Goal: Task Accomplishment & Management: Manage account settings

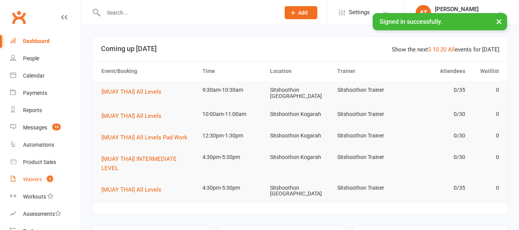
click at [29, 176] on div "Waivers" at bounding box center [32, 179] width 19 height 6
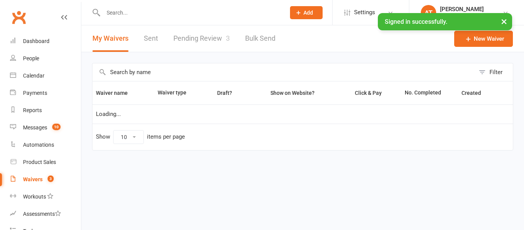
select select "100"
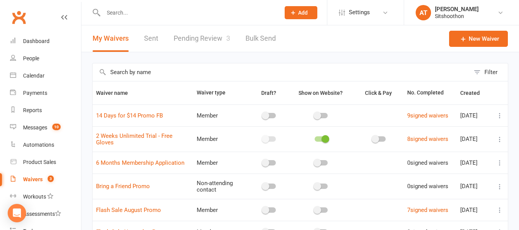
click at [212, 37] on link "Pending Review 3" at bounding box center [202, 38] width 56 height 26
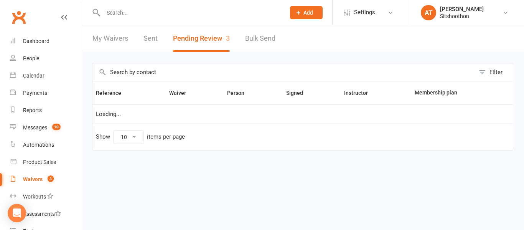
select select "25"
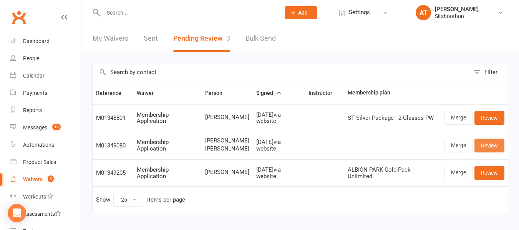
click at [489, 141] on link "Review" at bounding box center [489, 146] width 30 height 14
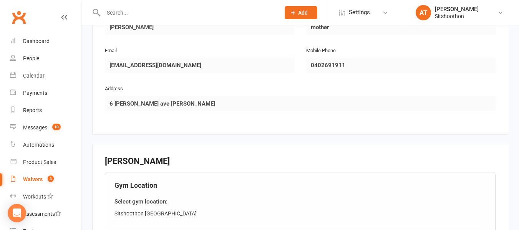
scroll to position [755, 0]
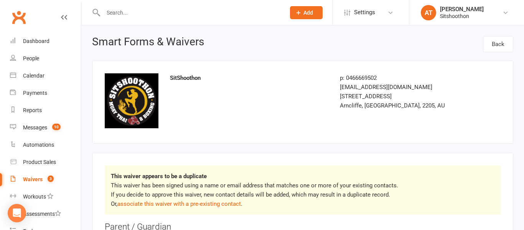
select select "25"
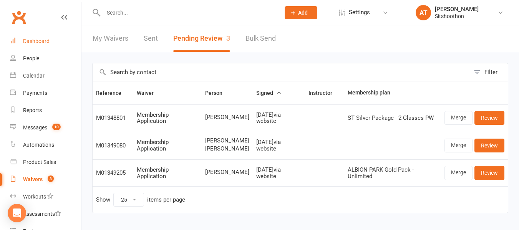
click at [29, 44] on div "Dashboard" at bounding box center [36, 41] width 26 height 6
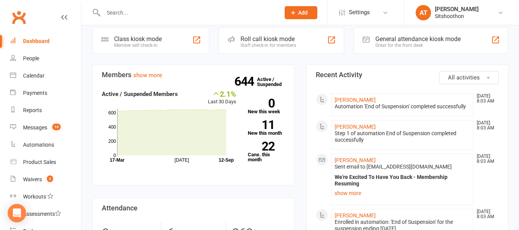
scroll to position [197, 0]
click at [345, 97] on link "[PERSON_NAME]" at bounding box center [354, 100] width 41 height 6
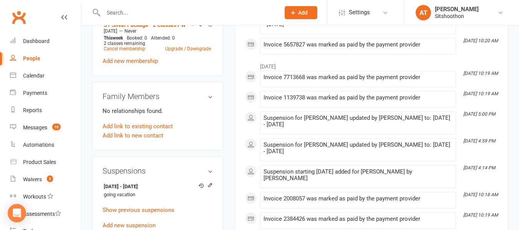
scroll to position [450, 0]
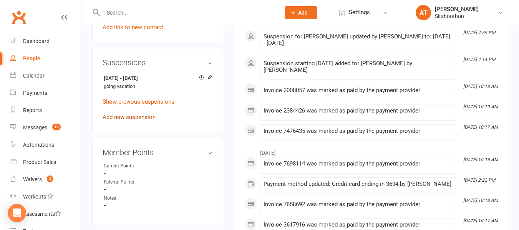
click at [124, 119] on link "Add new suspension" at bounding box center [128, 117] width 53 height 7
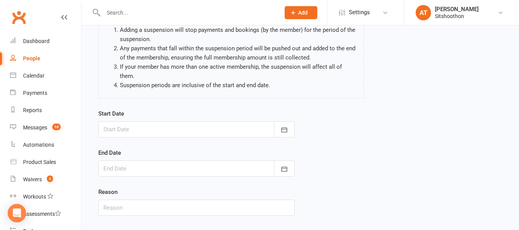
scroll to position [107, 0]
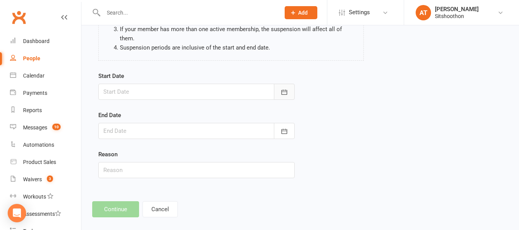
click at [289, 84] on button "button" at bounding box center [284, 92] width 21 height 16
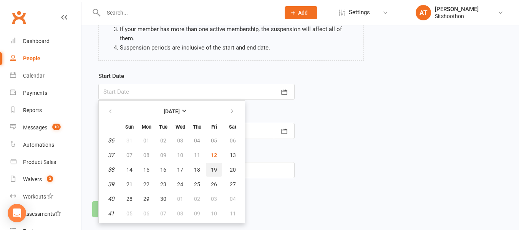
click at [210, 163] on button "19" at bounding box center [214, 170] width 16 height 14
type input "[DATE]"
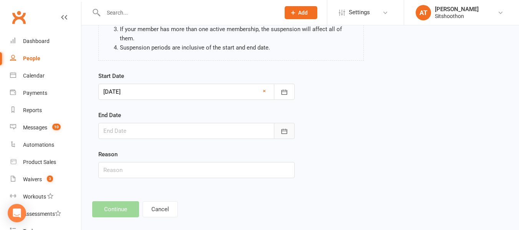
click at [286, 127] on icon "button" at bounding box center [284, 131] width 8 height 8
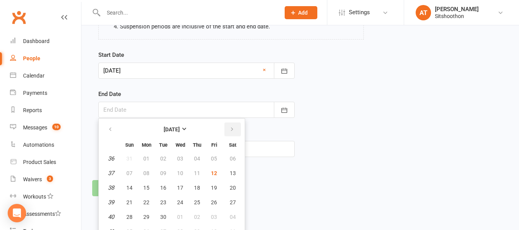
click at [236, 122] on button "button" at bounding box center [232, 129] width 17 height 14
click at [216, 210] on button "31" at bounding box center [214, 217] width 16 height 14
type input "[DATE]"
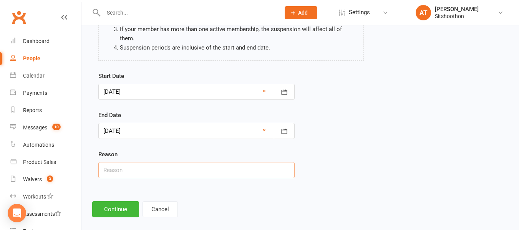
click at [182, 165] on input "text" at bounding box center [196, 170] width 196 height 16
type input "No lunch class"
click at [114, 201] on button "Continue" at bounding box center [115, 209] width 47 height 16
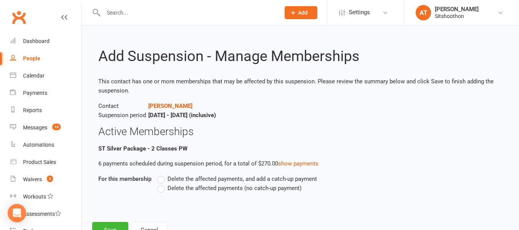
click at [161, 187] on label "Delete the affected payments (no catch-up payment)" at bounding box center [229, 187] width 144 height 9
click at [161, 183] on input "Delete the affected payments (no catch-up payment)" at bounding box center [159, 183] width 5 height 0
click at [100, 223] on button "Save" at bounding box center [110, 230] width 36 height 16
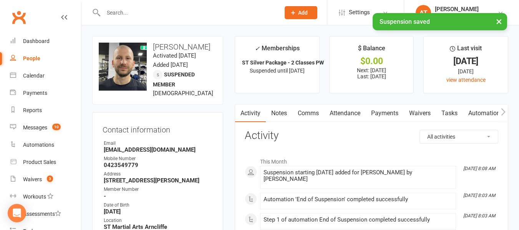
click at [383, 115] on link "Payments" at bounding box center [384, 113] width 38 height 18
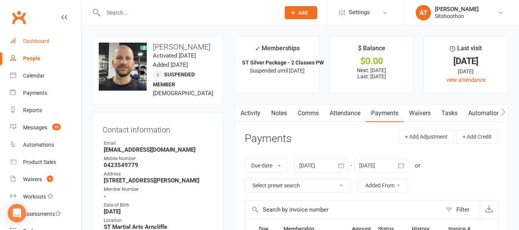
click at [53, 38] on link "Dashboard" at bounding box center [45, 41] width 71 height 17
